Goal: Information Seeking & Learning: Understand process/instructions

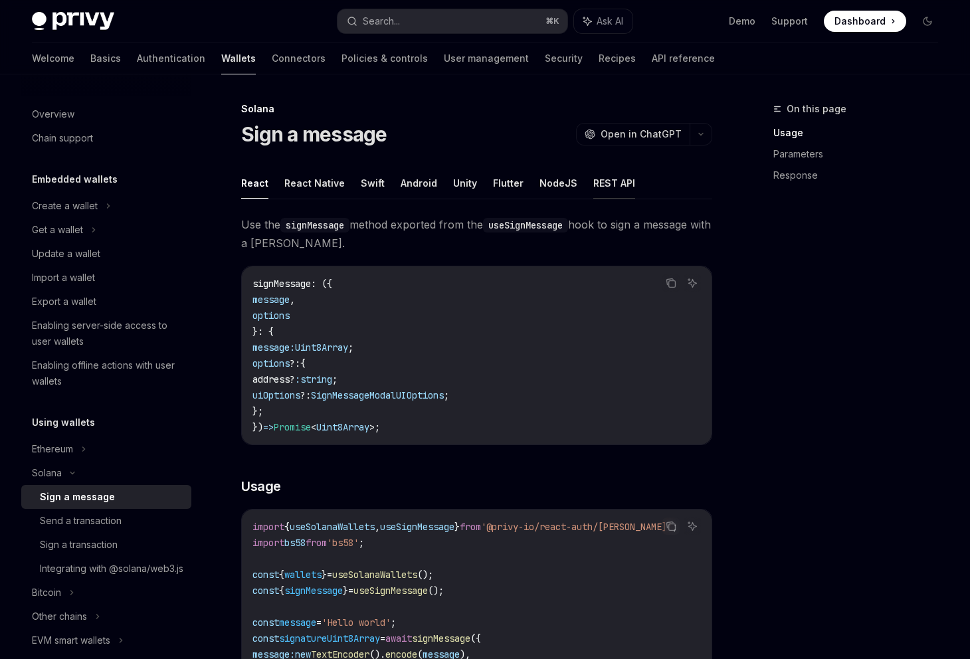
click at [599, 185] on button "REST API" at bounding box center [614, 182] width 42 height 31
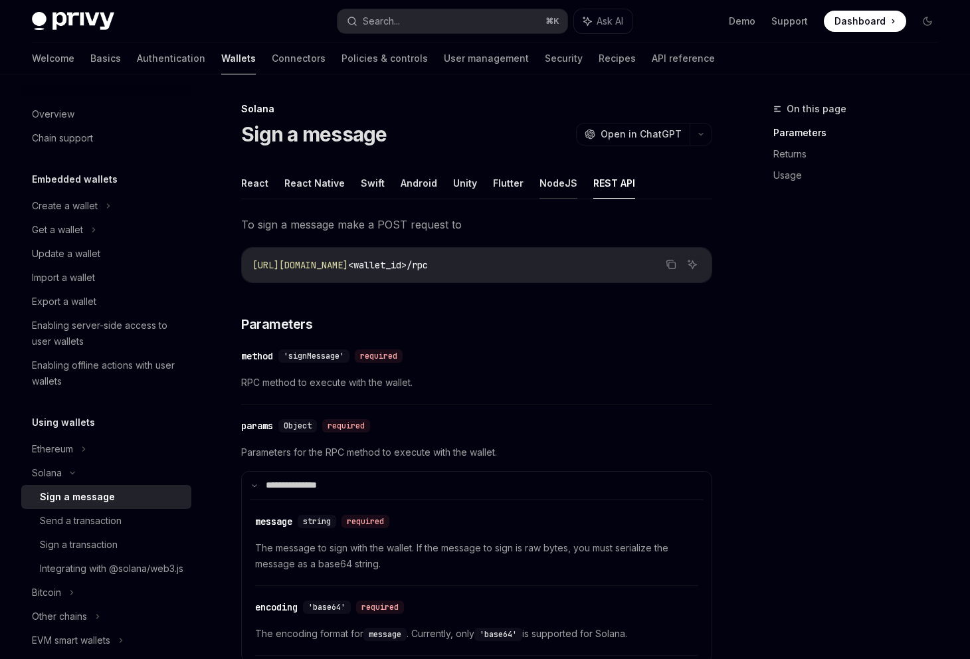
click at [542, 185] on button "NodeJS" at bounding box center [559, 182] width 38 height 31
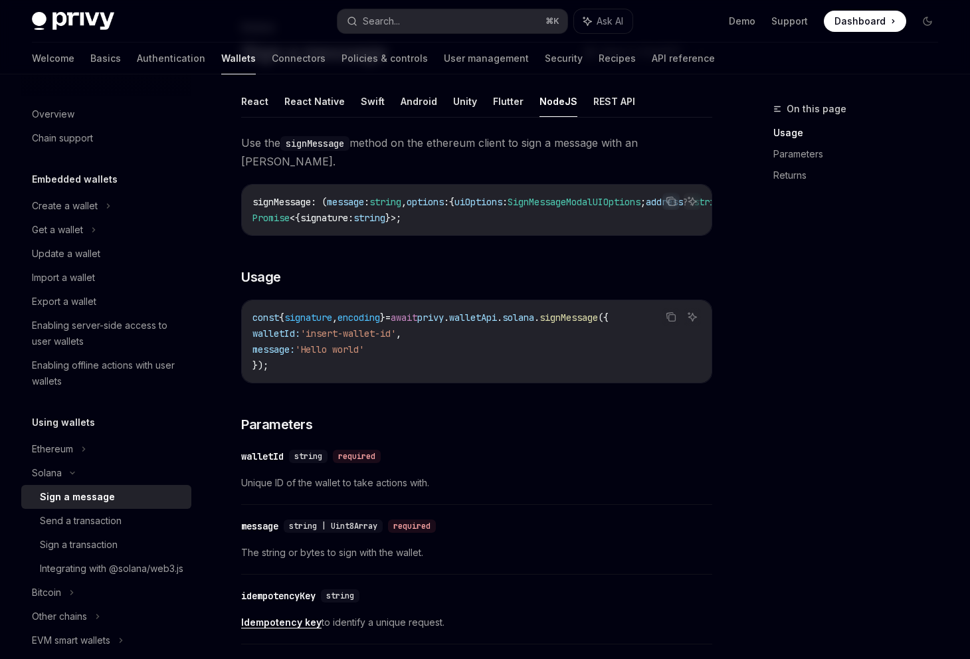
scroll to position [88, 0]
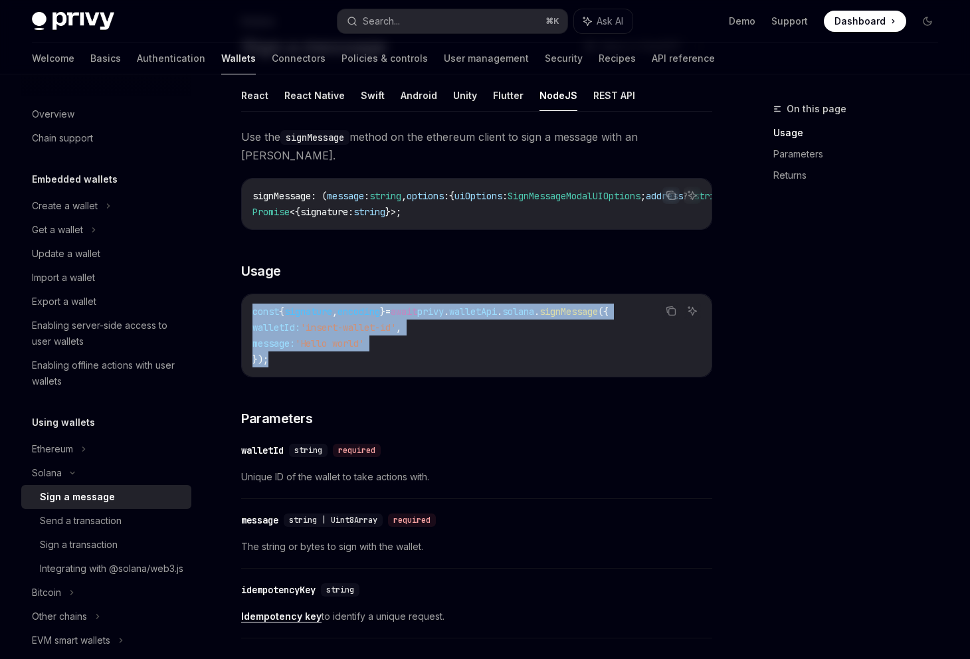
drag, startPoint x: 279, startPoint y: 363, endPoint x: 236, endPoint y: 318, distance: 62.5
click at [236, 318] on div "[PERSON_NAME] Sign a message OpenAI Open in ChatGPT OpenAI Open in ChatGPT Reac…" at bounding box center [352, 523] width 726 height 1021
copy code "const { signature , encoding } = await privy . walletApi . [GEOGRAPHIC_DATA] . …"
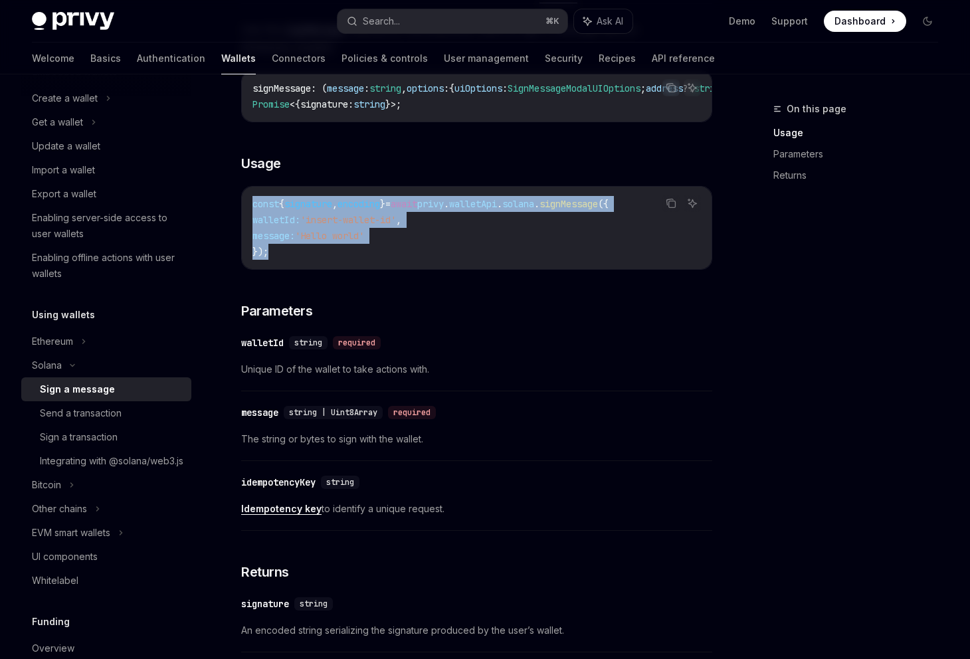
scroll to position [197, 0]
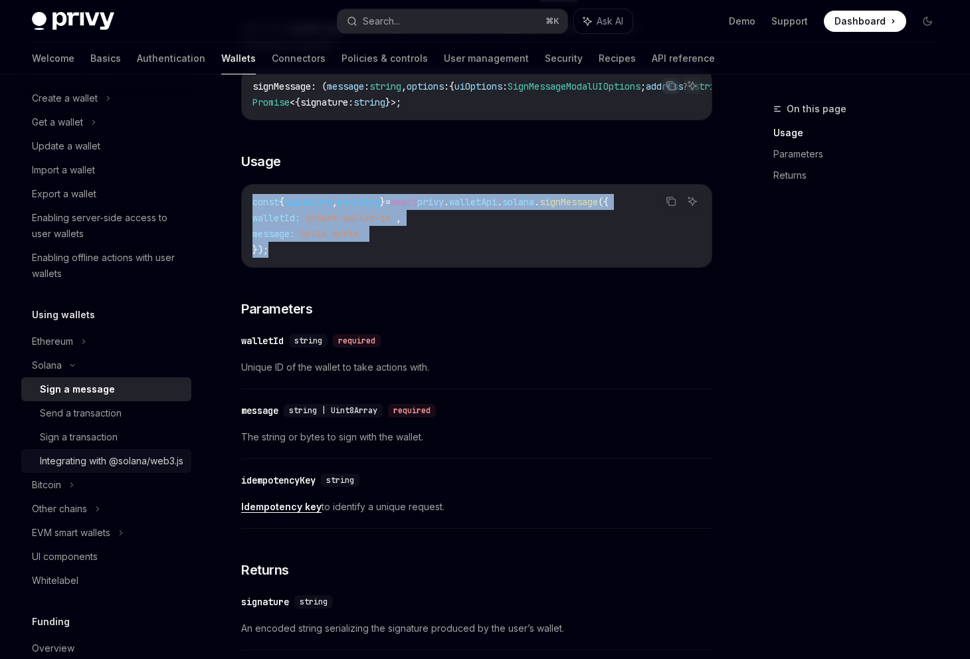
click at [109, 469] on div "Integrating with @solana/web3.js" at bounding box center [112, 461] width 144 height 16
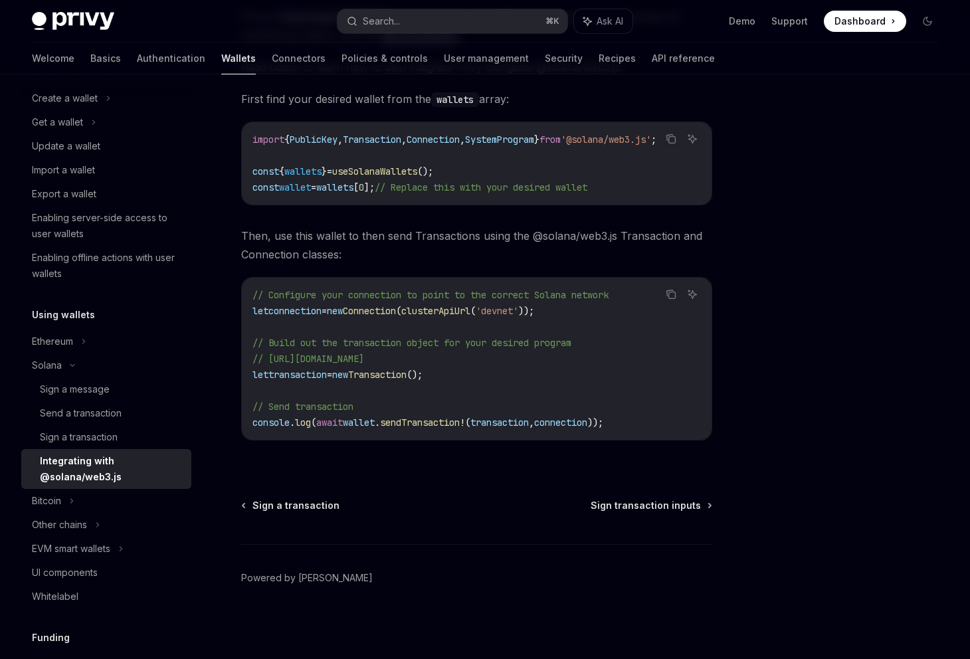
scroll to position [219, 0]
click at [85, 441] on div "Sign a transaction" at bounding box center [79, 437] width 78 height 16
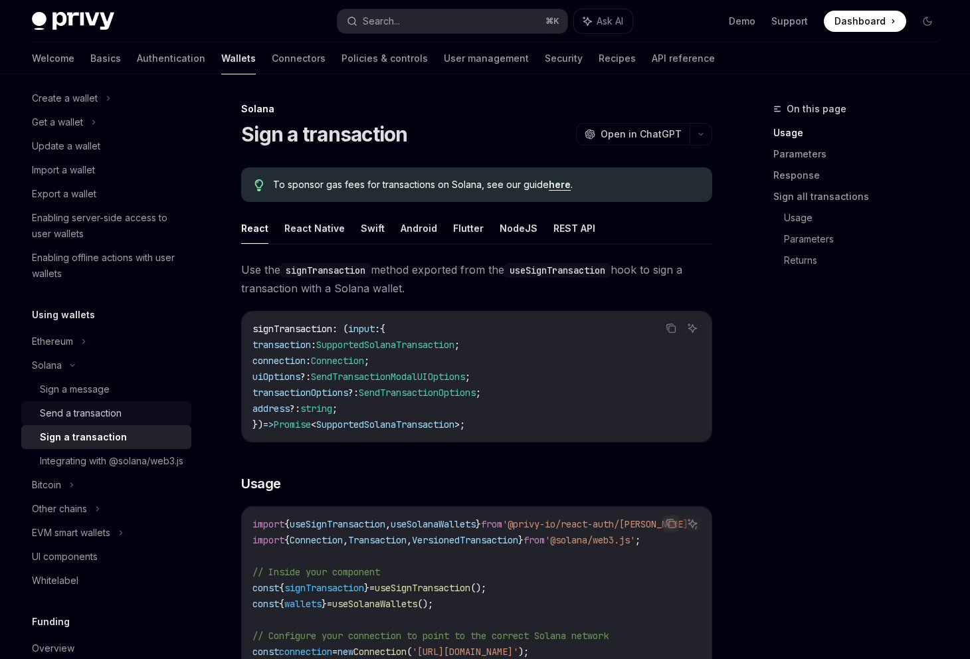
click at [104, 414] on div "Send a transaction" at bounding box center [81, 413] width 82 height 16
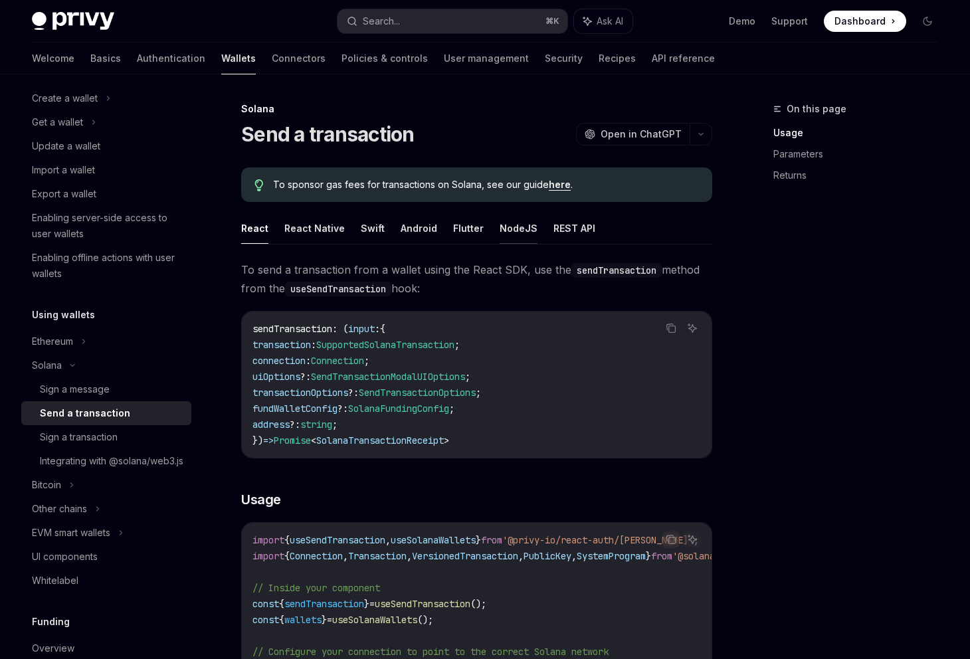
click at [510, 231] on button "NodeJS" at bounding box center [519, 228] width 38 height 31
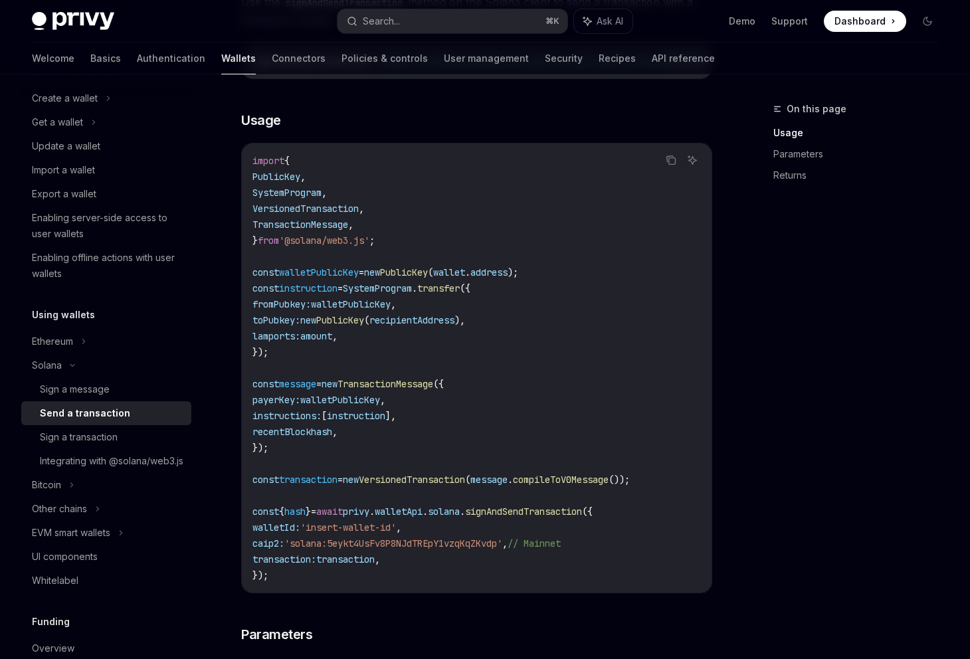
scroll to position [296, 0]
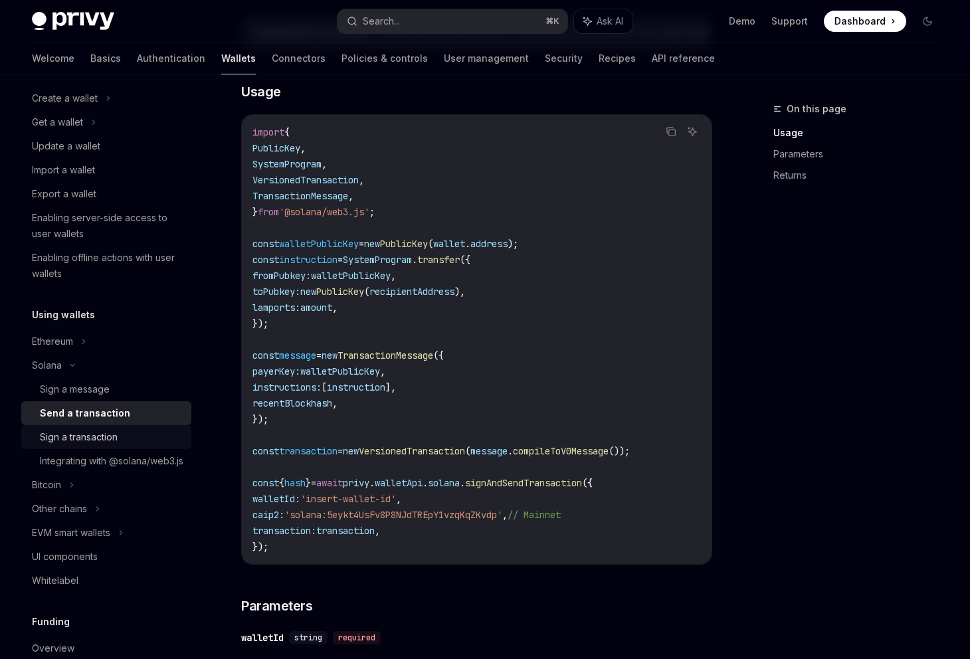
click at [114, 432] on div "Sign a transaction" at bounding box center [79, 437] width 78 height 16
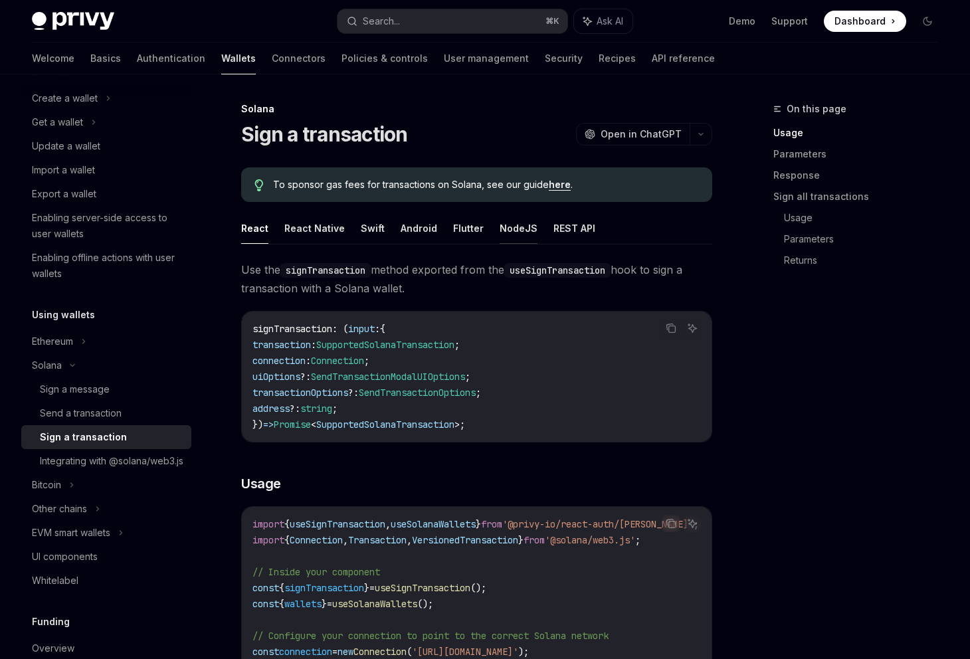
click at [515, 229] on button "NodeJS" at bounding box center [519, 228] width 38 height 31
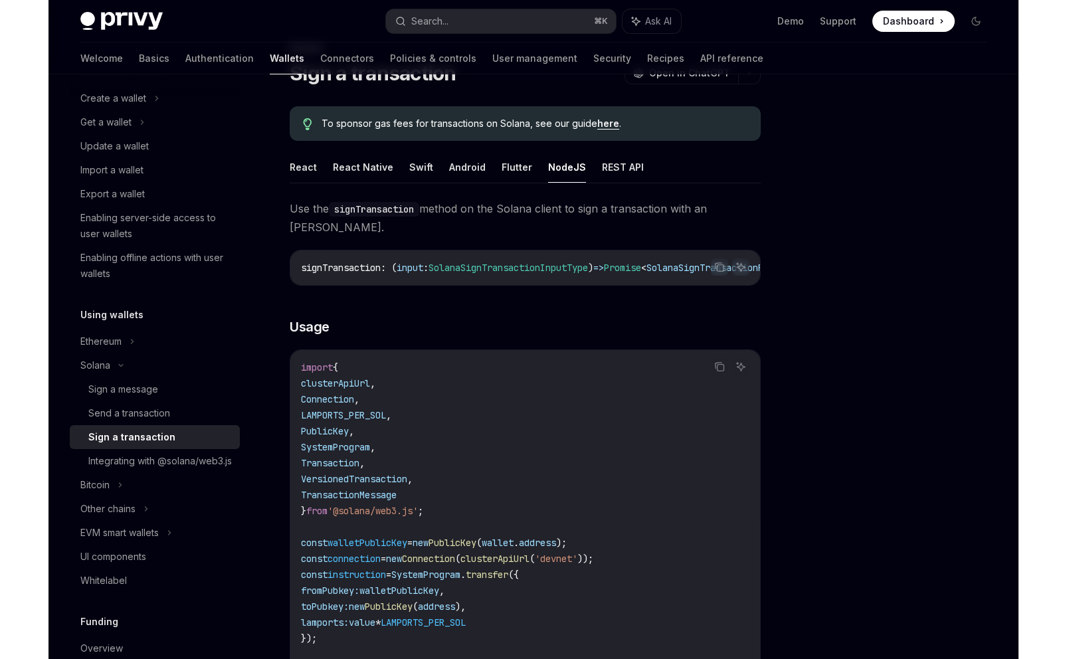
scroll to position [72, 0]
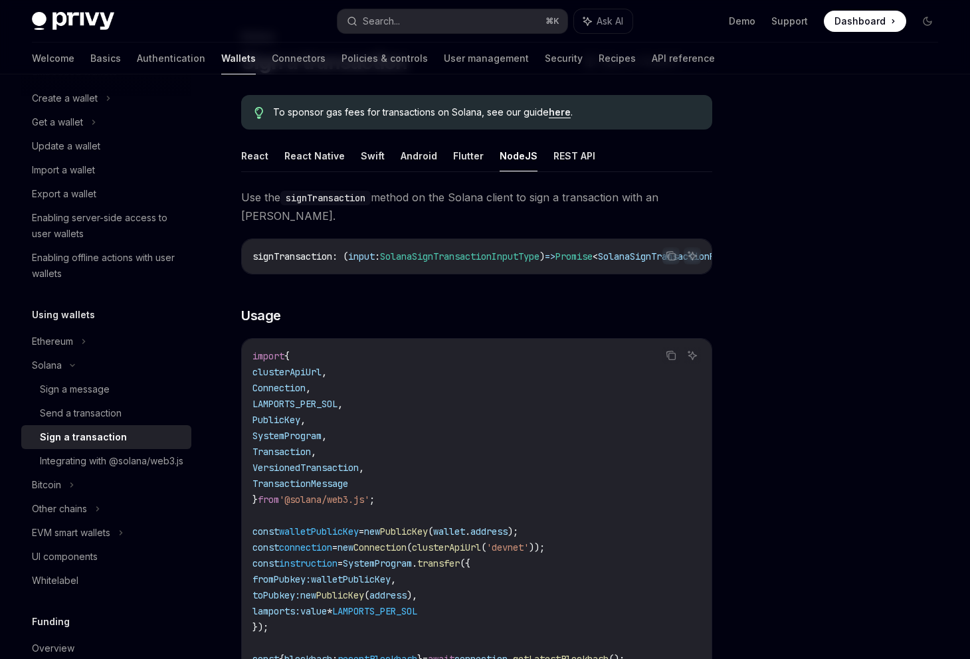
type textarea "*"
